Goal: Information Seeking & Learning: Learn about a topic

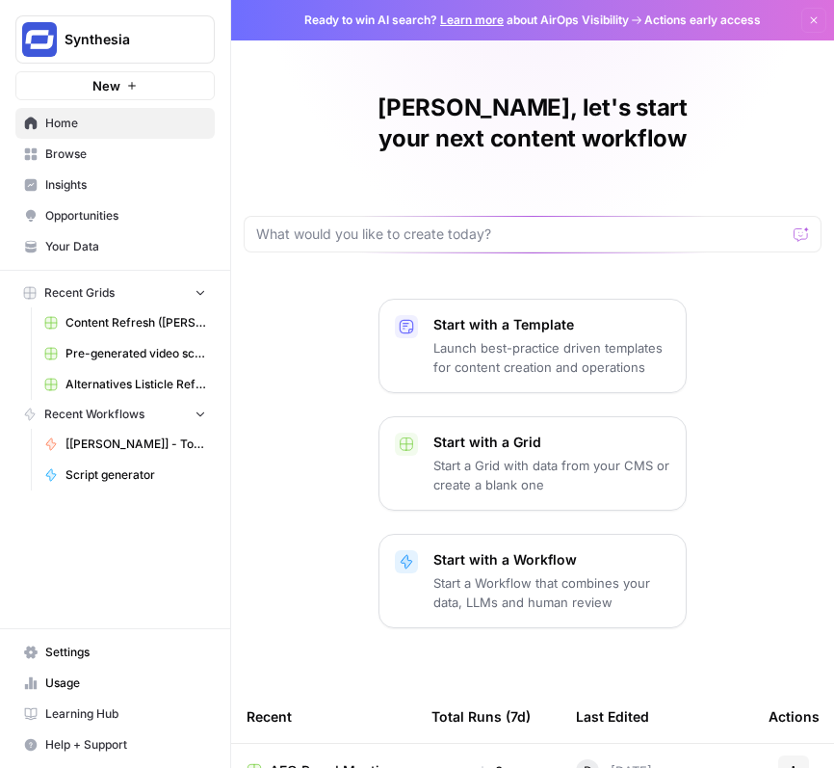
click at [102, 146] on span "Browse" at bounding box center [125, 154] width 161 height 17
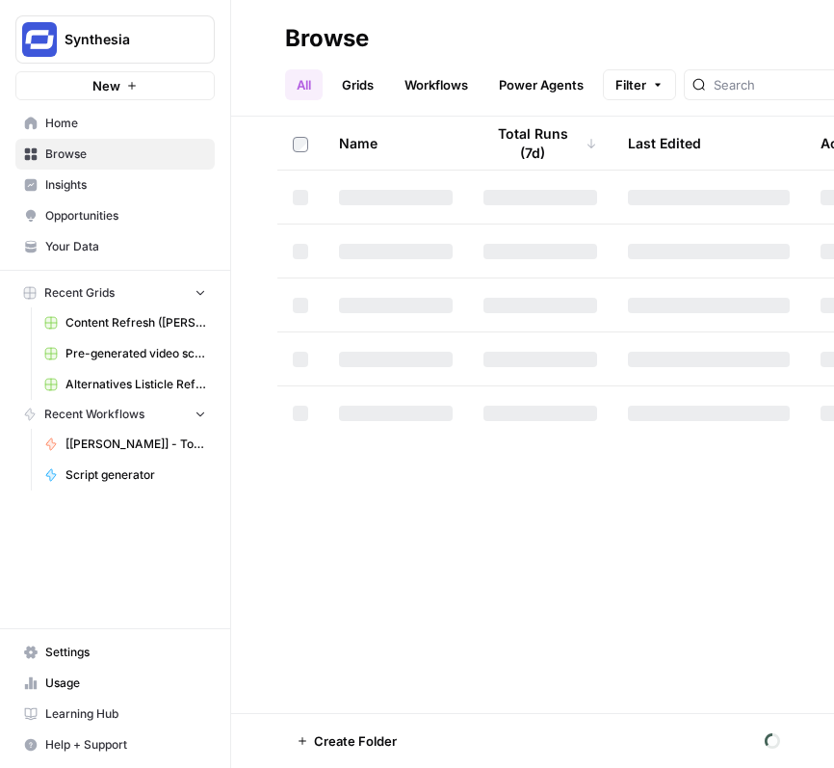
click at [93, 212] on span "Opportunities" at bounding box center [125, 215] width 161 height 17
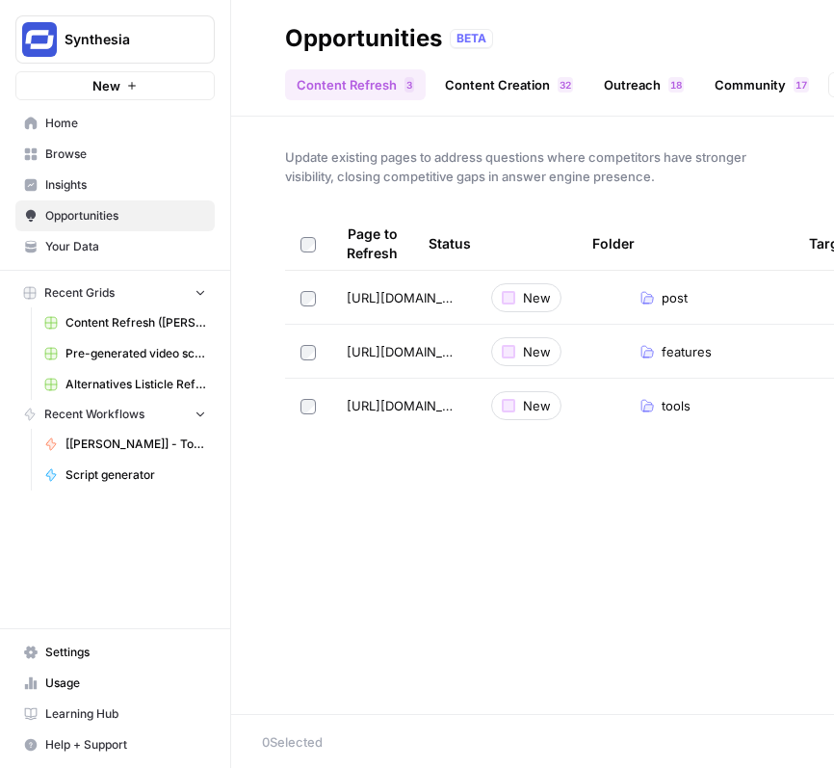
click at [617, 80] on link "Outreach 8 1" at bounding box center [644, 84] width 103 height 31
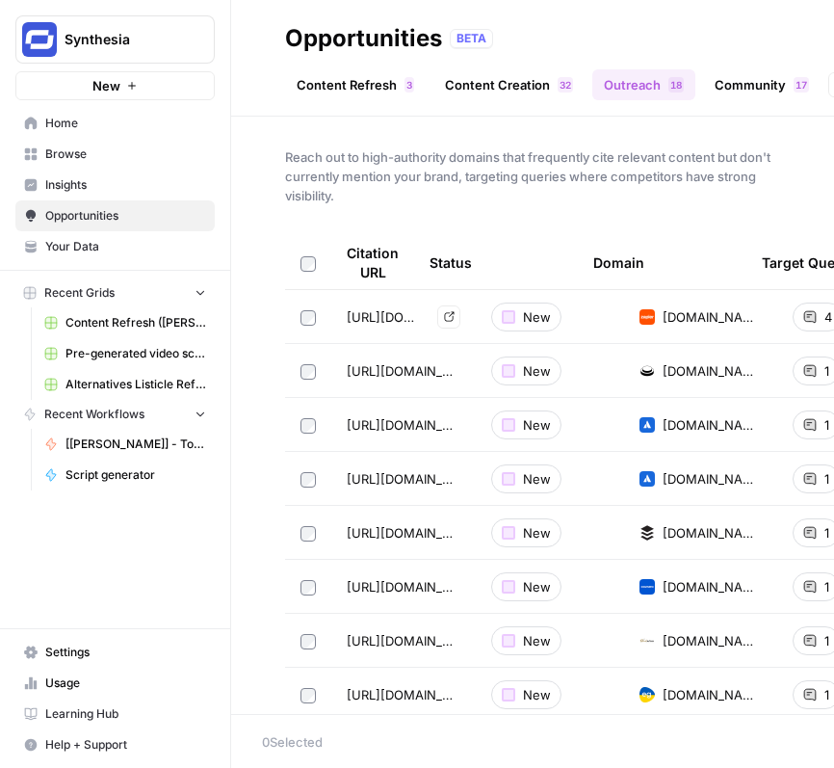
click at [450, 316] on icon "Go to page https://zapier.com/blog/best-ai-video-generator/" at bounding box center [449, 316] width 11 height 11
click at [447, 370] on icon "Go to page https://www.arcade.software/post/camtasia-alternatives" at bounding box center [449, 370] width 11 height 11
click at [235, 39] on icon "button" at bounding box center [233, 38] width 13 height 13
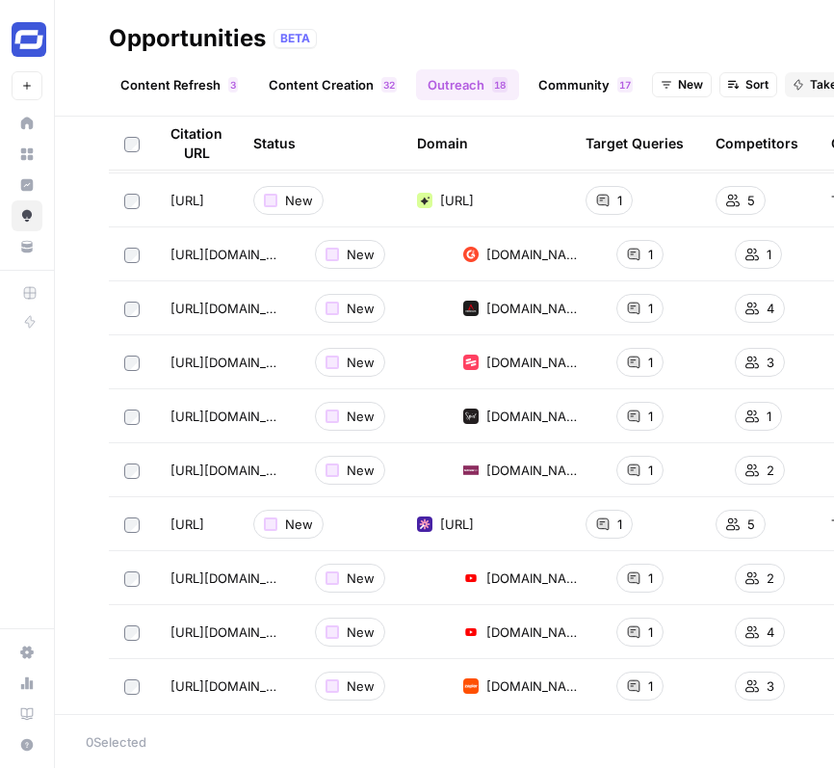
scroll to position [558, 0]
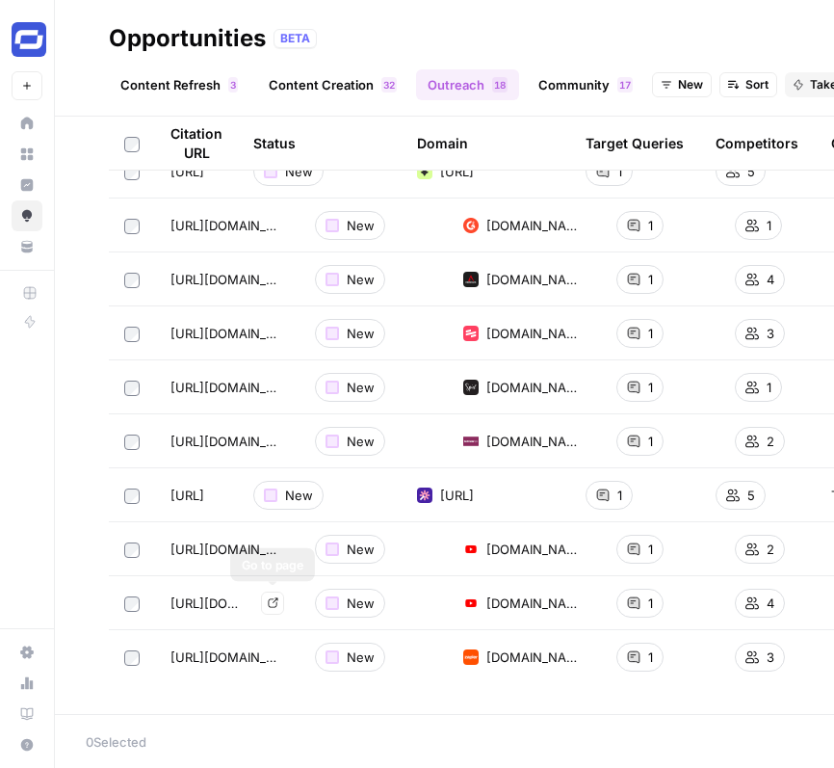
click at [272, 603] on icon "Go to page https://www.youtube.com/watch?v=okQtZRBuRGg" at bounding box center [273, 602] width 11 height 11
click at [551, 38] on div "Opportunities BETA" at bounding box center [445, 38] width 672 height 31
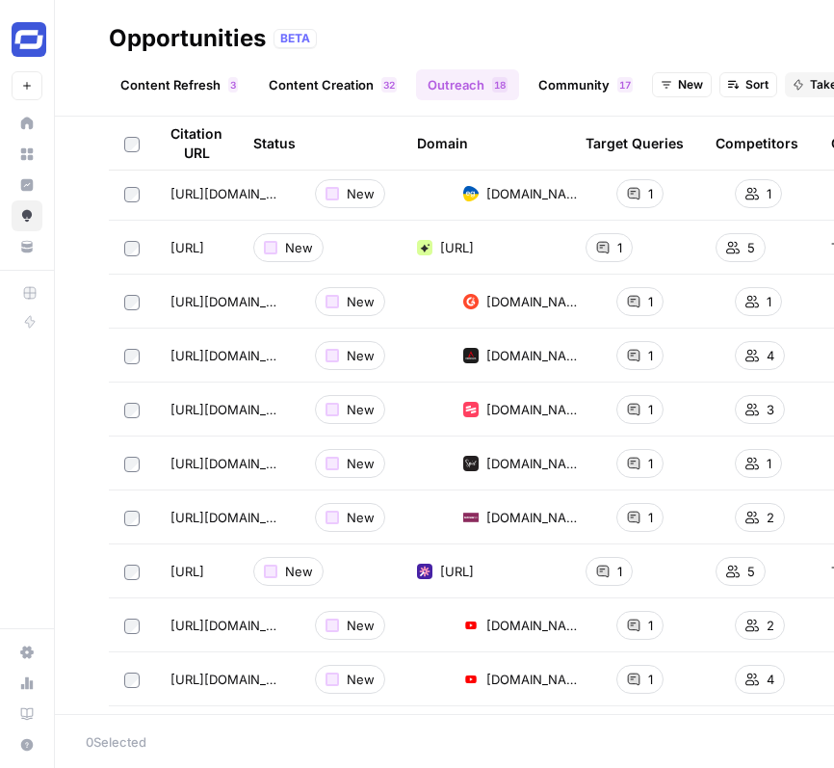
scroll to position [0, 0]
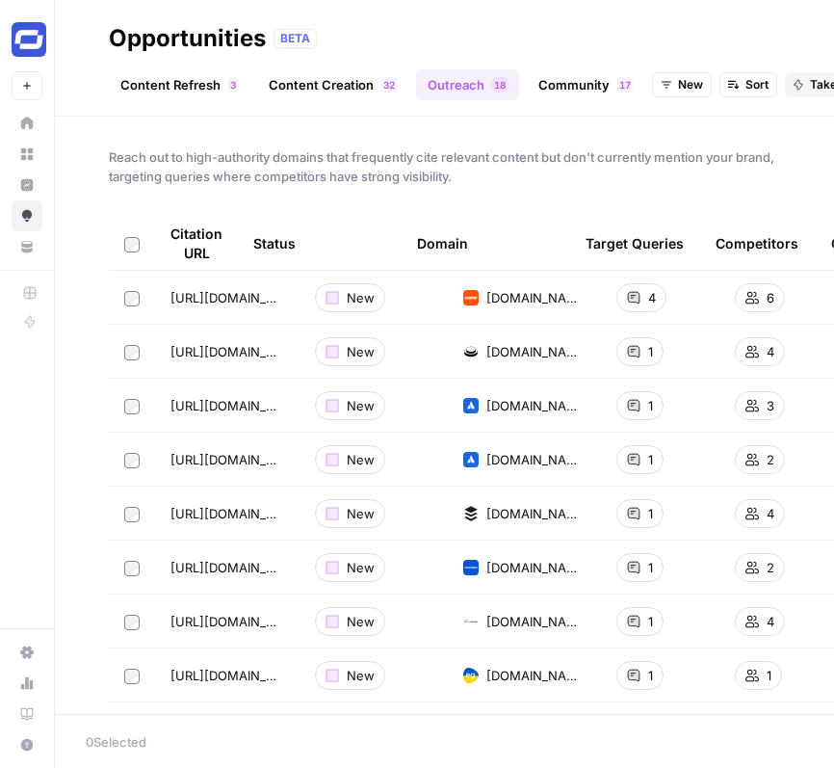
click at [490, 30] on div "Opportunities BETA" at bounding box center [445, 38] width 672 height 31
click at [318, 177] on span "Reach out to high-authority domains that frequently cite relevant content but d…" at bounding box center [445, 166] width 672 height 39
click at [348, 167] on span "Reach out to high-authority domains that frequently cite relevant content but d…" at bounding box center [445, 166] width 672 height 39
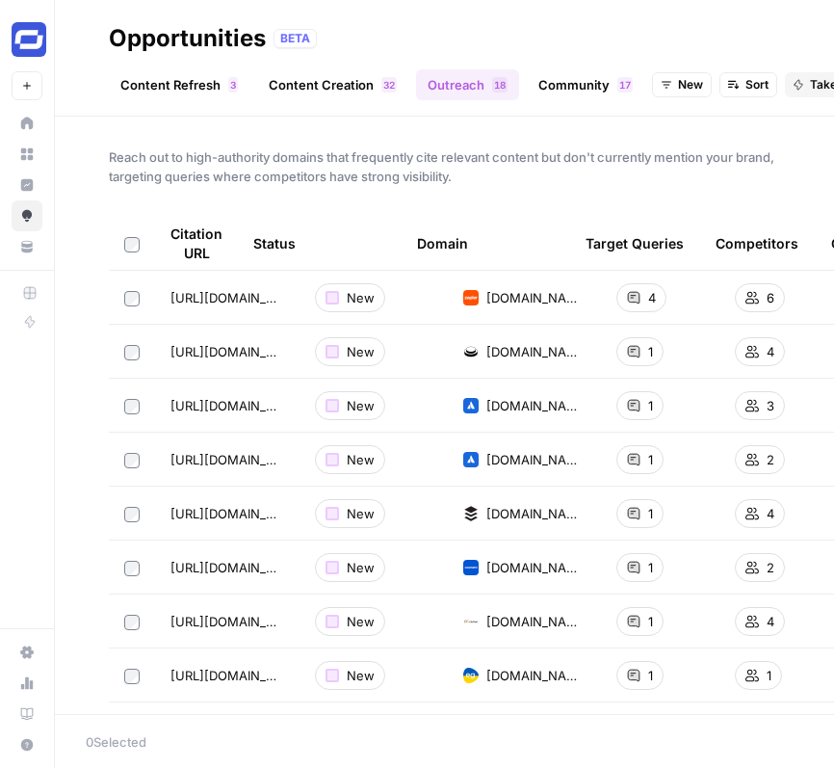
click at [348, 167] on span "Reach out to high-authority domains that frequently cite relevant content but d…" at bounding box center [445, 166] width 672 height 39
click at [364, 166] on span "Reach out to high-authority domains that frequently cite relevant content but d…" at bounding box center [445, 166] width 672 height 39
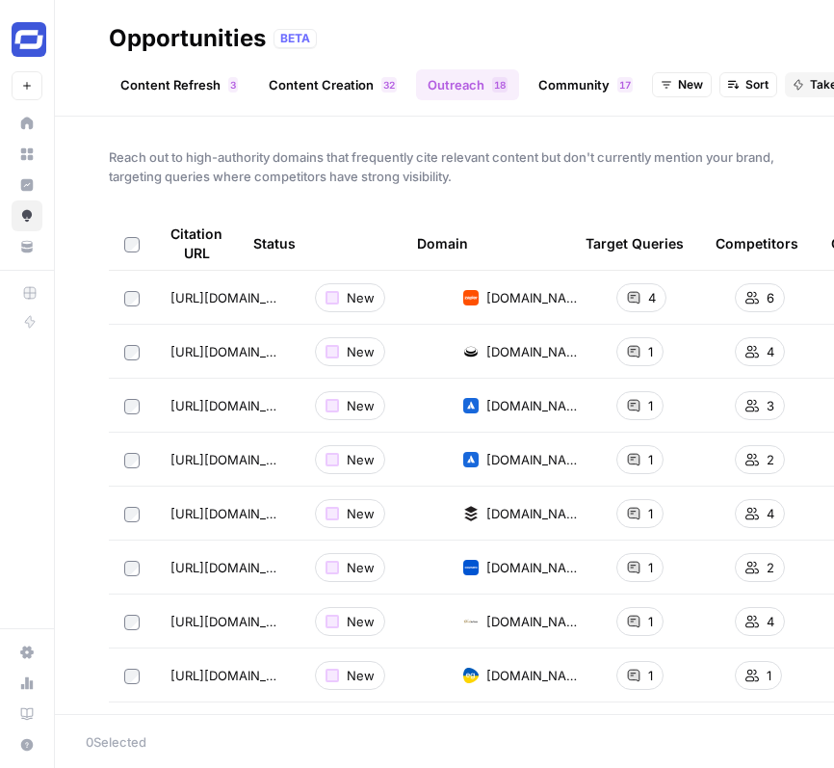
click at [364, 166] on span "Reach out to high-authority domains that frequently cite relevant content but d…" at bounding box center [445, 166] width 672 height 39
click at [370, 166] on span "Reach out to high-authority domains that frequently cite relevant content but d…" at bounding box center [445, 166] width 672 height 39
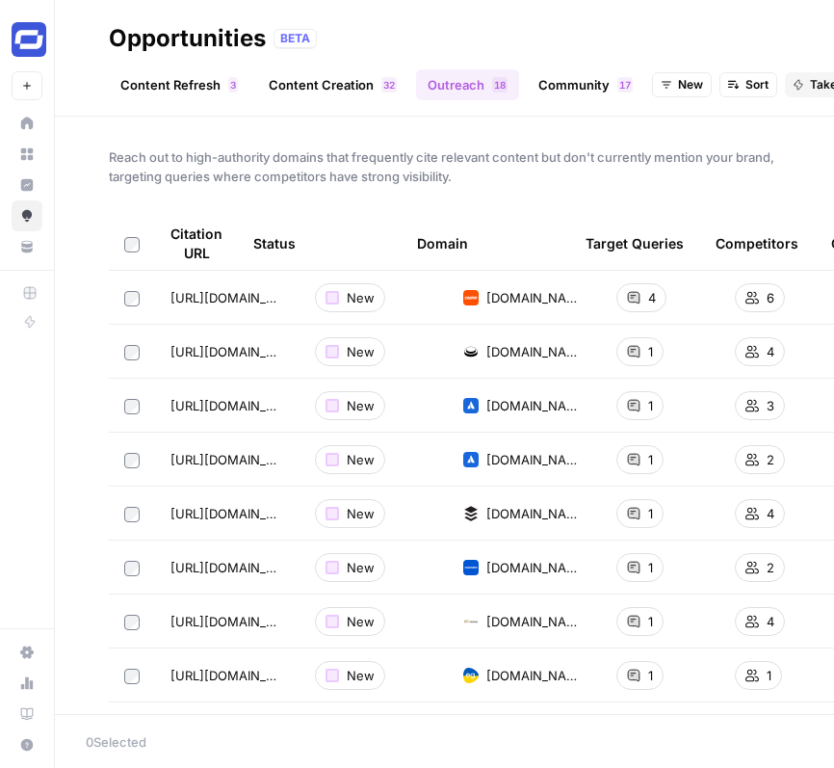
click at [373, 165] on span "Reach out to high-authority domains that frequently cite relevant content but d…" at bounding box center [445, 166] width 672 height 39
